Goal: Transaction & Acquisition: Purchase product/service

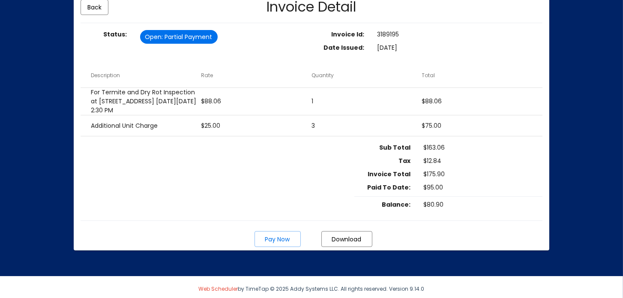
scroll to position [113, 0]
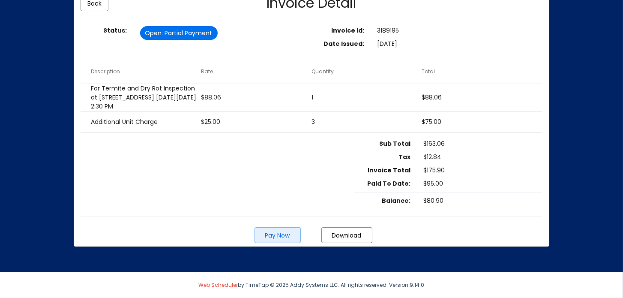
click at [277, 234] on span "Pay Now" at bounding box center [277, 235] width 25 height 9
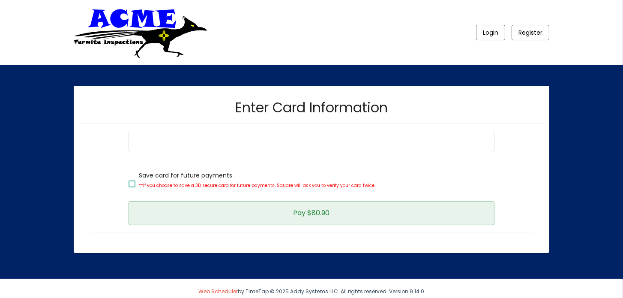
click at [300, 211] on span "Pay $80.90" at bounding box center [311, 213] width 36 height 10
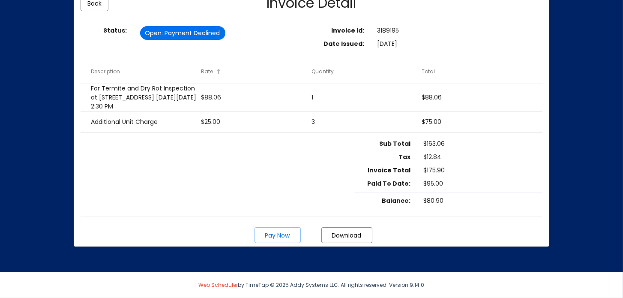
scroll to position [113, 0]
click at [277, 234] on span "Pay Now" at bounding box center [277, 235] width 25 height 9
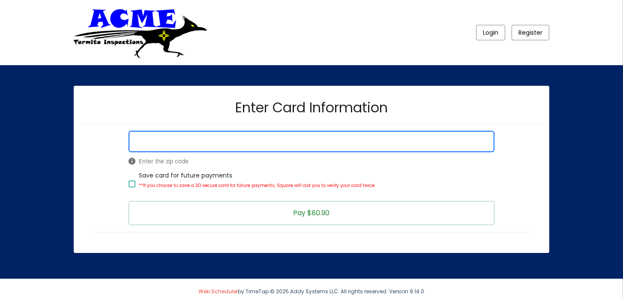
click at [313, 211] on span "Pay $80.90" at bounding box center [311, 213] width 36 height 10
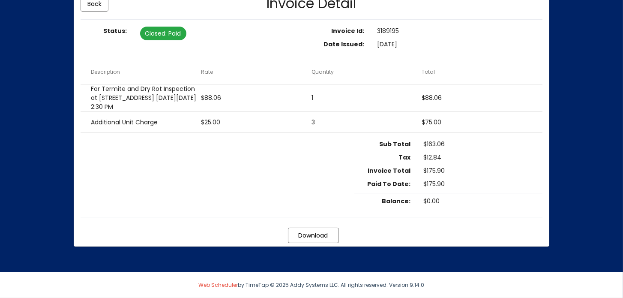
scroll to position [112, 0]
click at [313, 234] on span "Download" at bounding box center [313, 235] width 30 height 9
